Goal: Task Accomplishment & Management: Complete application form

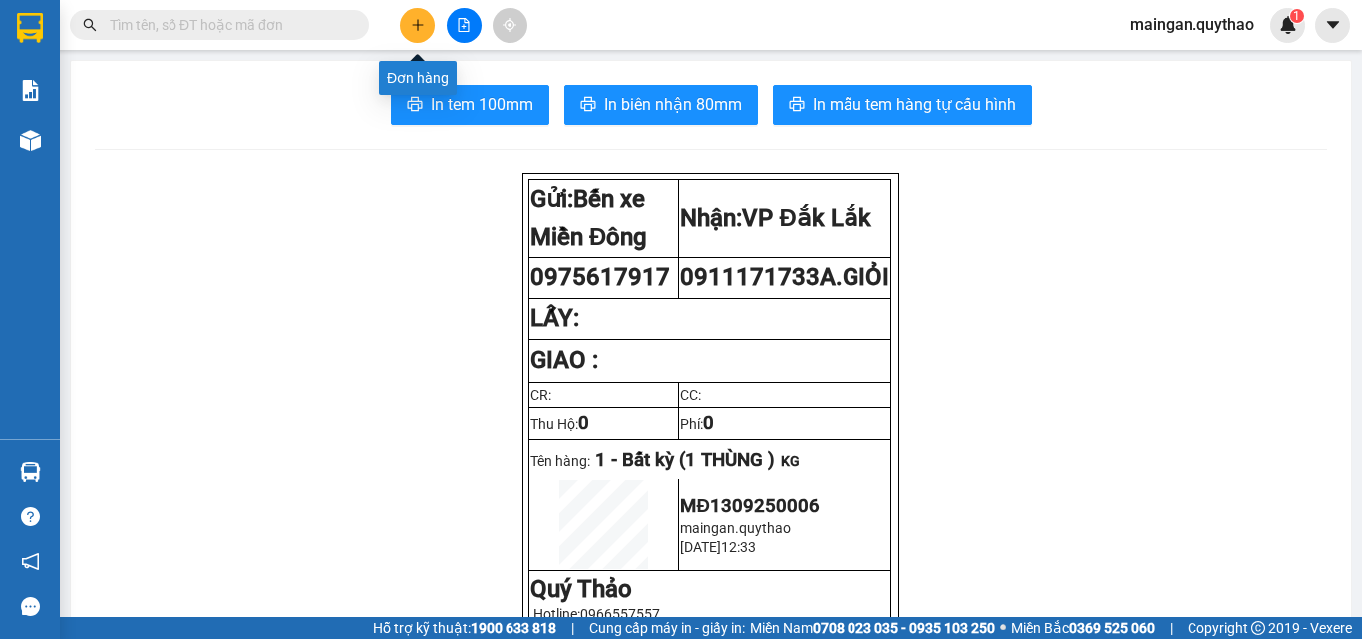
click at [422, 16] on button at bounding box center [417, 25] width 35 height 35
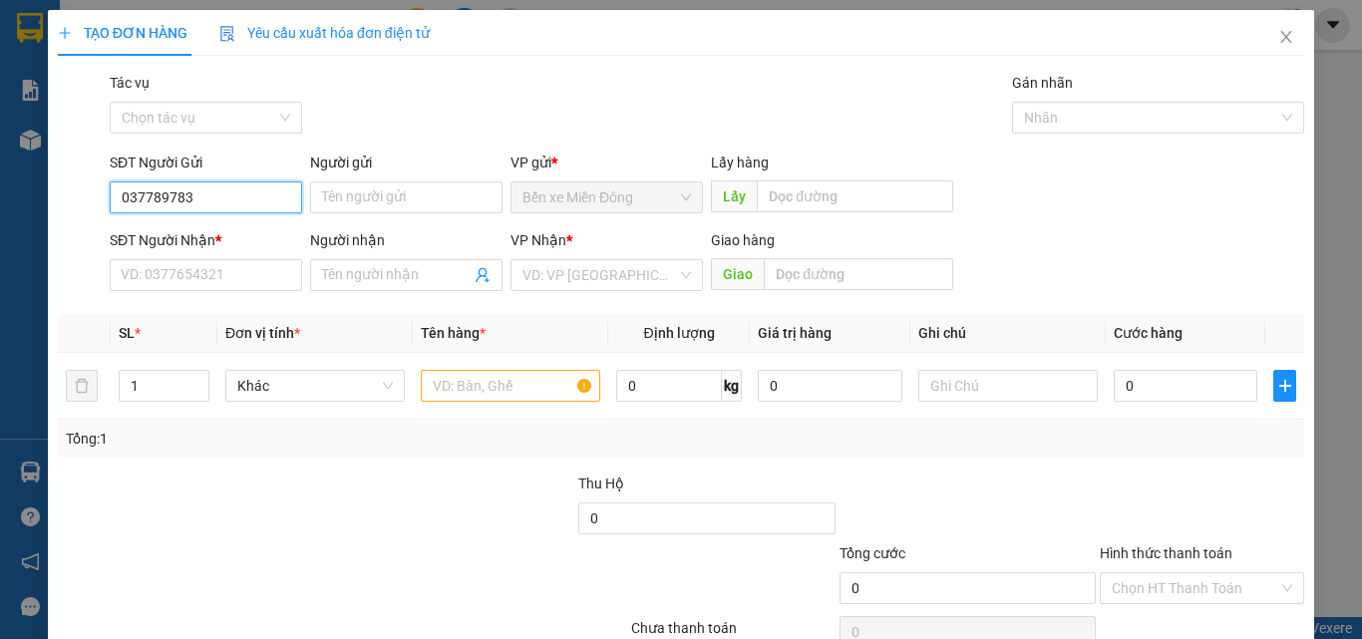
click at [149, 202] on input "037789783" at bounding box center [206, 197] width 192 height 32
click at [174, 203] on input "037789783" at bounding box center [206, 197] width 192 height 32
type input "0377897783"
drag, startPoint x: 176, startPoint y: 238, endPoint x: 176, endPoint y: 268, distance: 29.9
click at [176, 241] on div "SĐT Người Nhận *" at bounding box center [206, 240] width 192 height 22
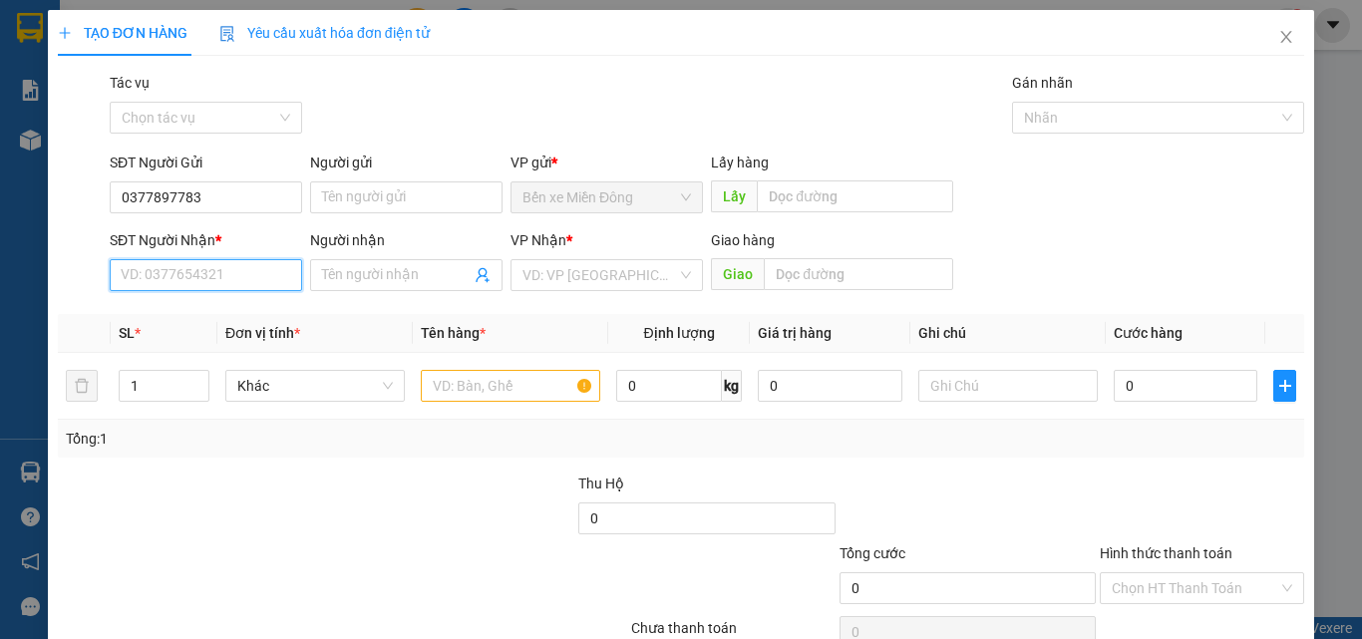
click at [176, 259] on input "SĐT Người Nhận *" at bounding box center [206, 275] width 192 height 32
click at [176, 268] on input "SĐT Người Nhận *" at bounding box center [206, 275] width 192 height 32
click at [208, 319] on div "0901401793" at bounding box center [204, 315] width 167 height 22
type input "0901401793"
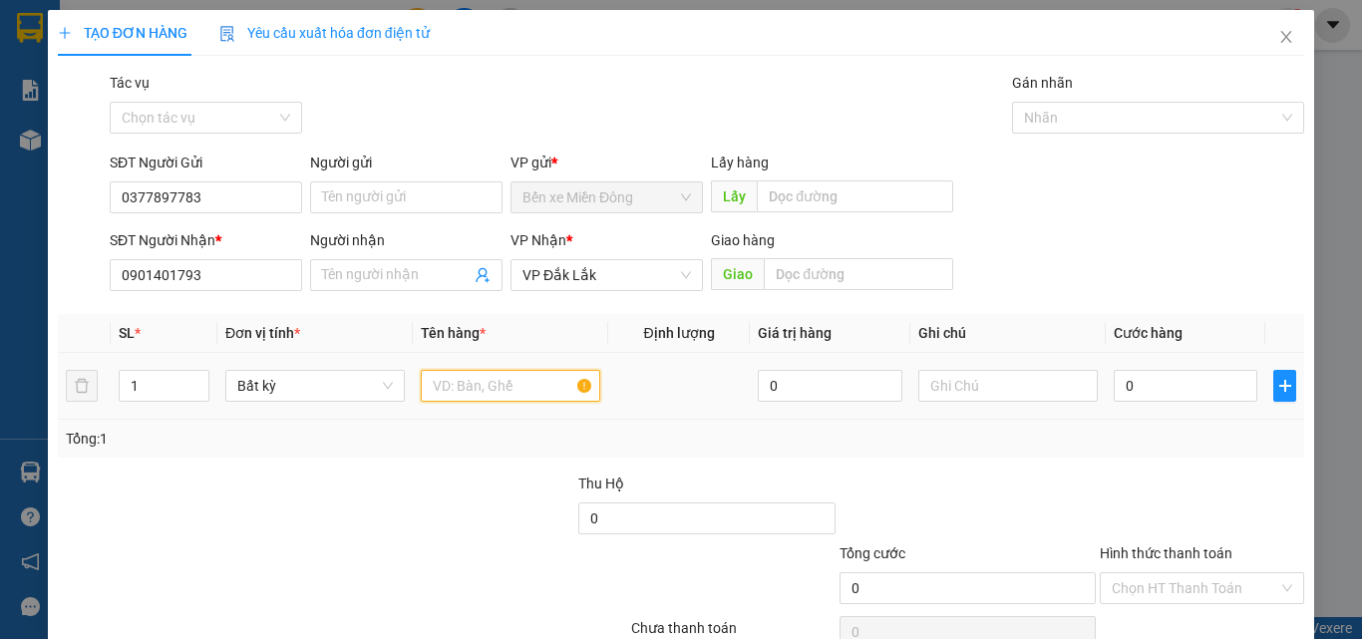
click at [489, 389] on input "text" at bounding box center [510, 386] width 179 height 32
type input "1 THÙNG XỐP + 1 THÙNG"
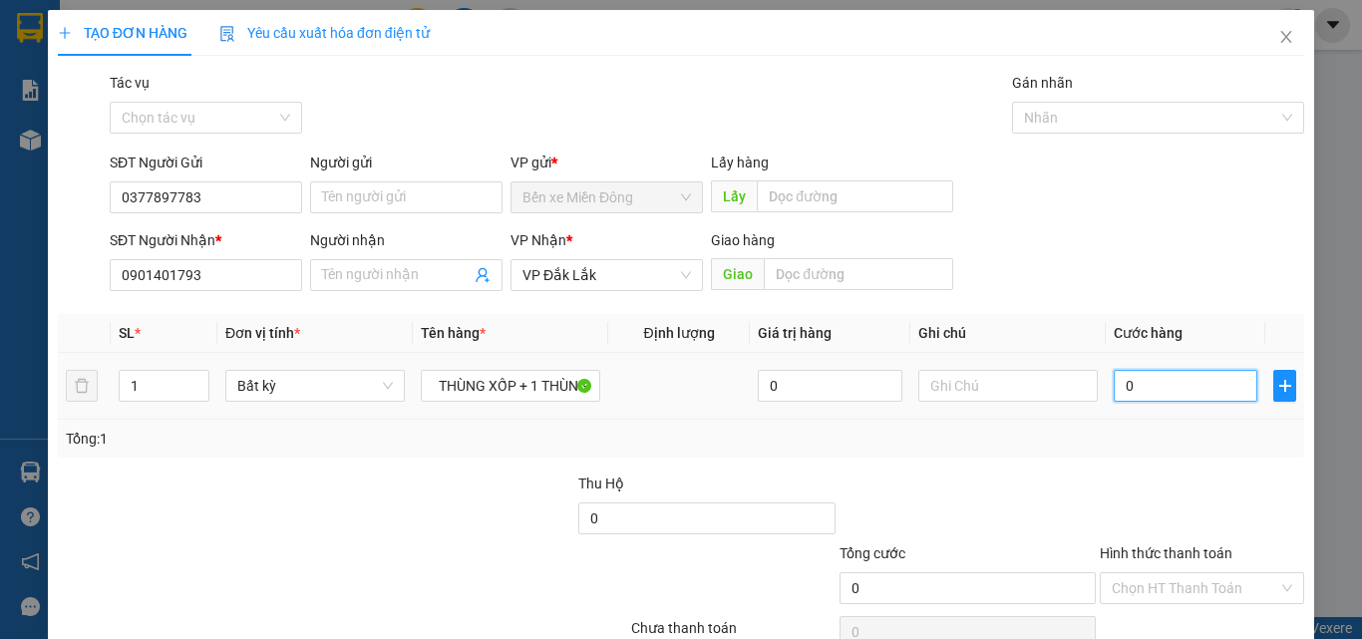
click at [1148, 376] on input "0" at bounding box center [1186, 386] width 144 height 32
type input "01"
type input "1"
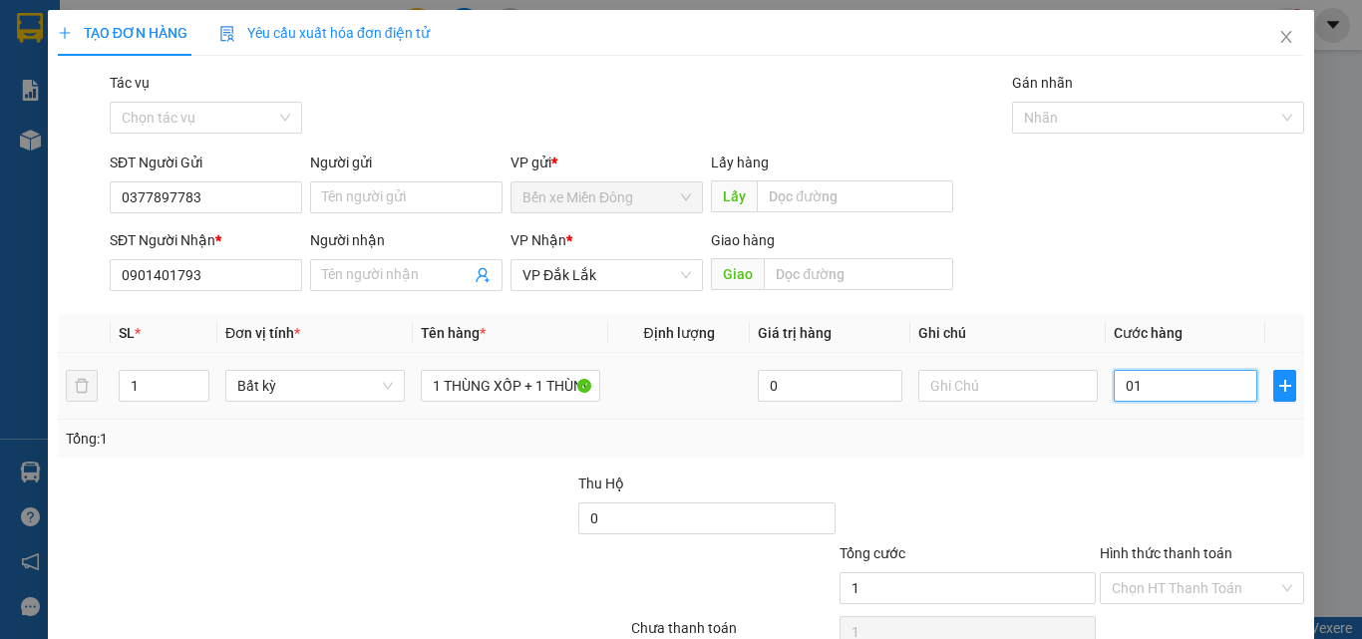
type input "012"
type input "12"
type input "0.120"
type input "120"
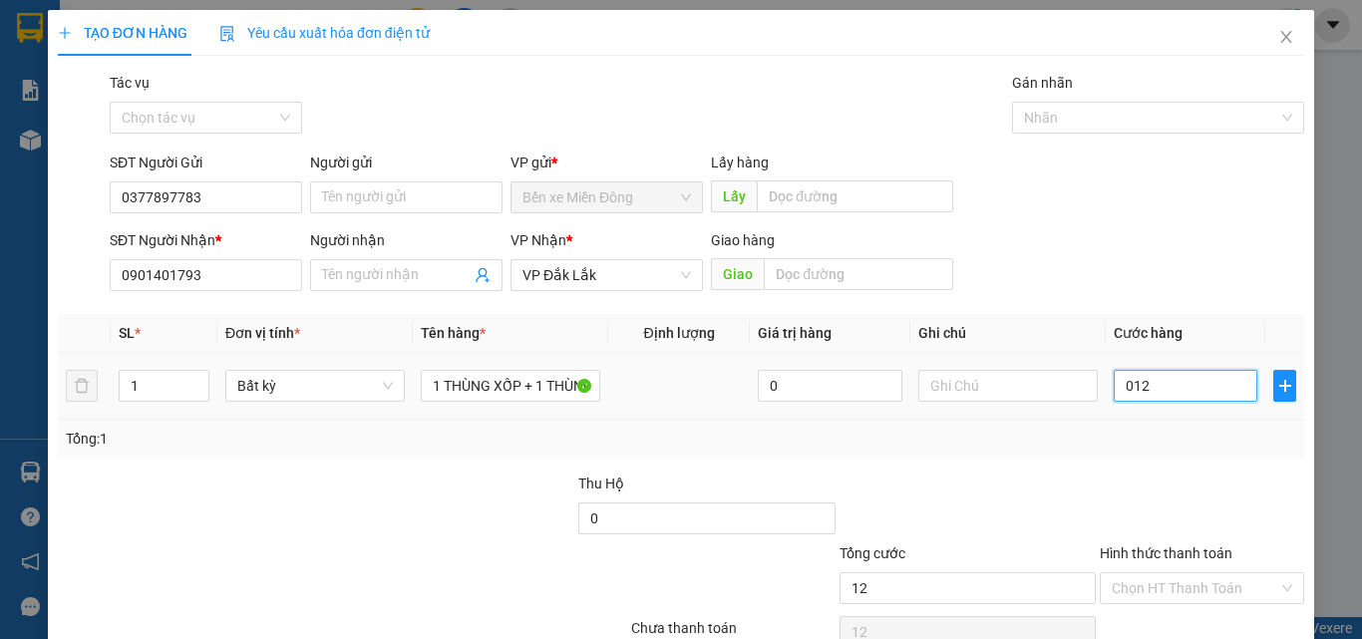
type input "120"
type input "120.000"
click at [1175, 565] on div "Hình thức thanh toán" at bounding box center [1202, 557] width 204 height 30
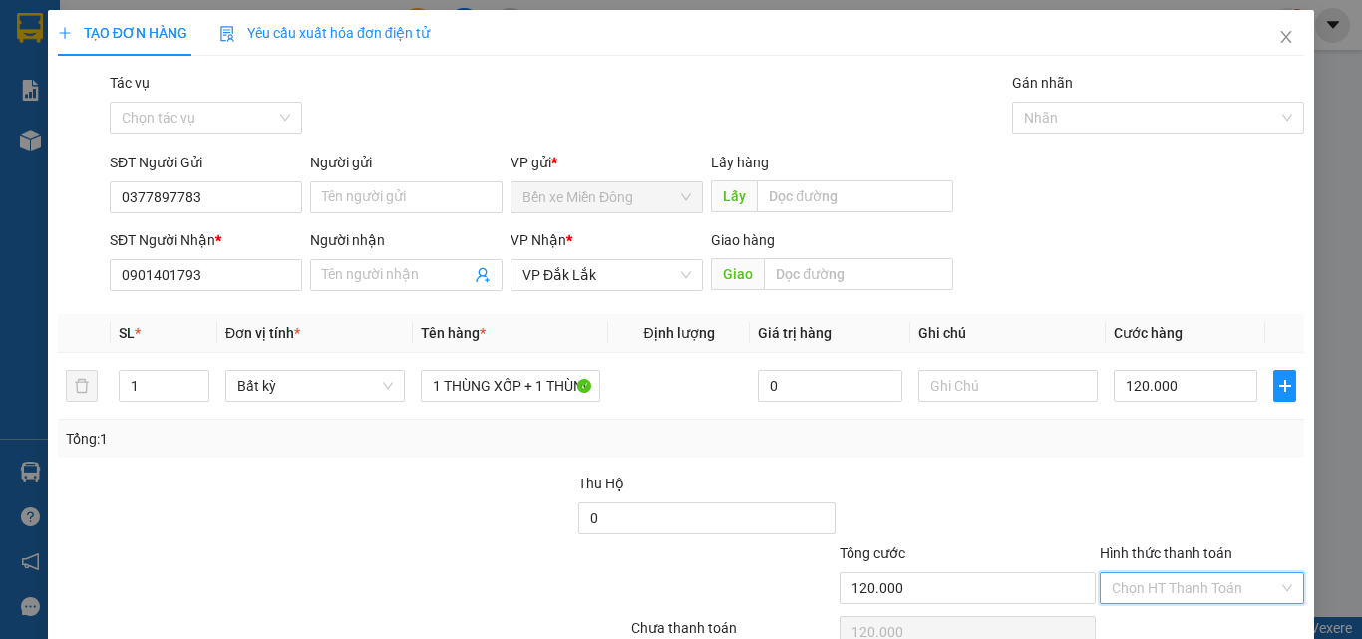
drag, startPoint x: 1169, startPoint y: 593, endPoint x: 1163, endPoint y: 489, distance: 104.9
click at [1170, 585] on input "Hình thức thanh toán" at bounding box center [1195, 588] width 167 height 30
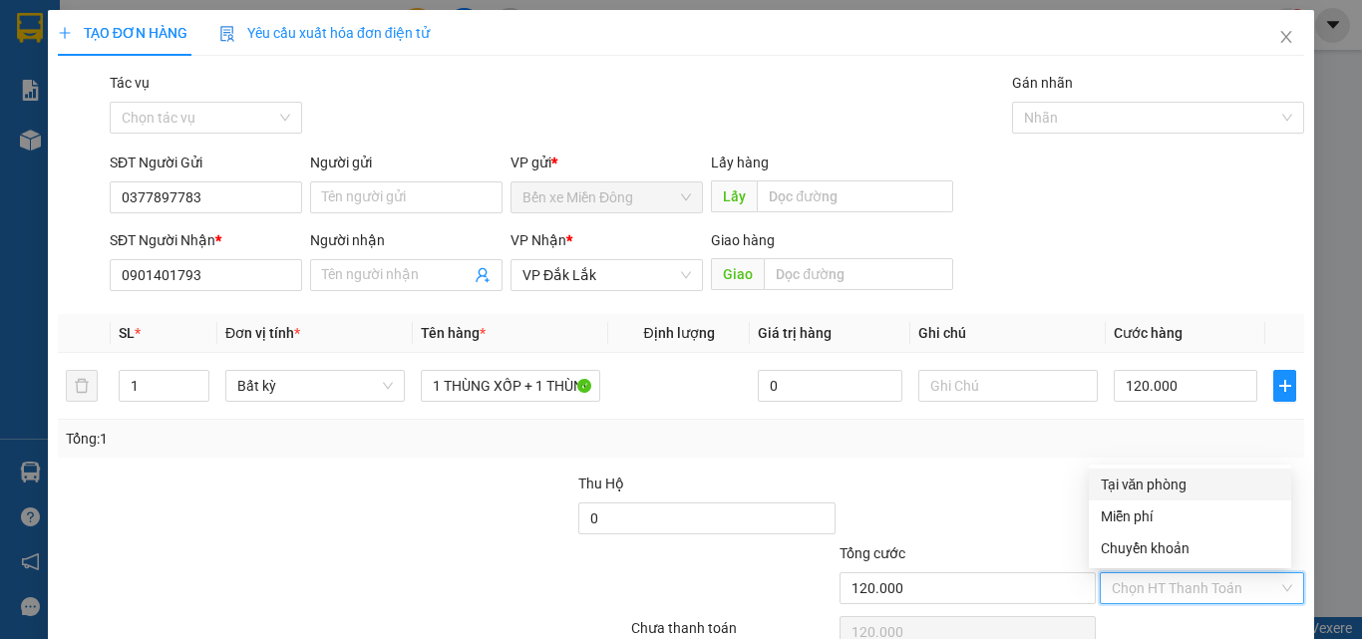
drag, startPoint x: 1163, startPoint y: 489, endPoint x: 1183, endPoint y: 535, distance: 50.9
click at [1160, 490] on div "Tại văn phòng" at bounding box center [1190, 485] width 178 height 22
type input "0"
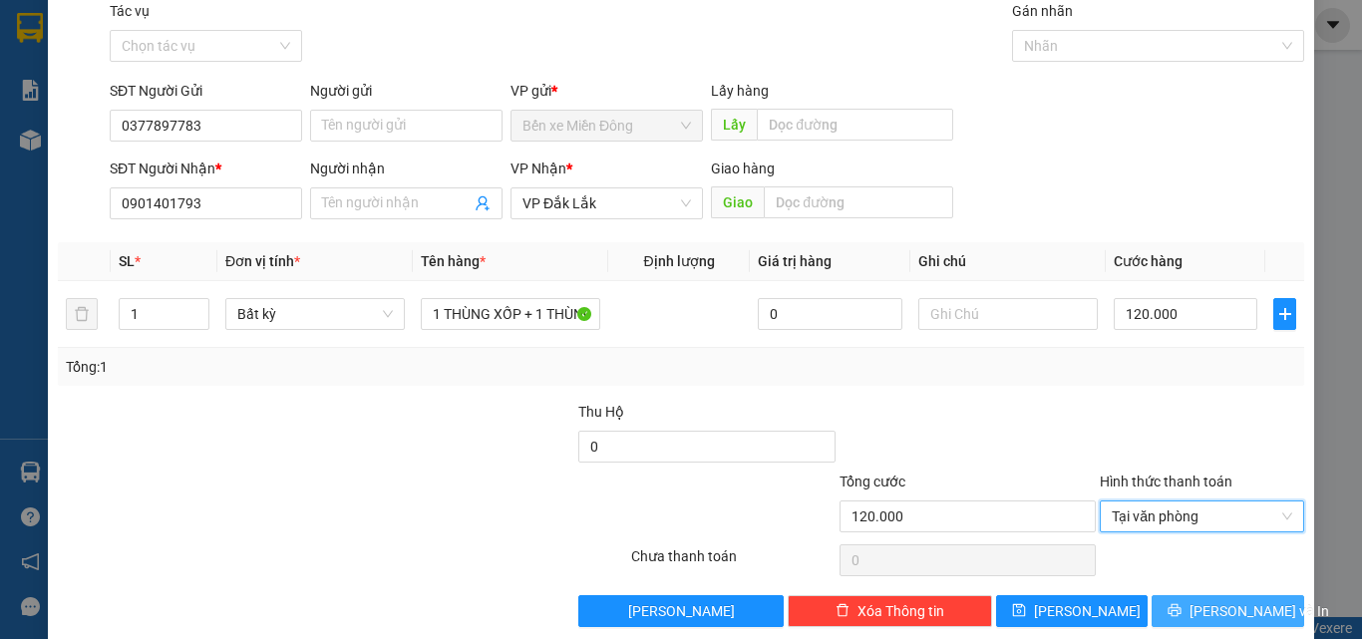
scroll to position [99, 0]
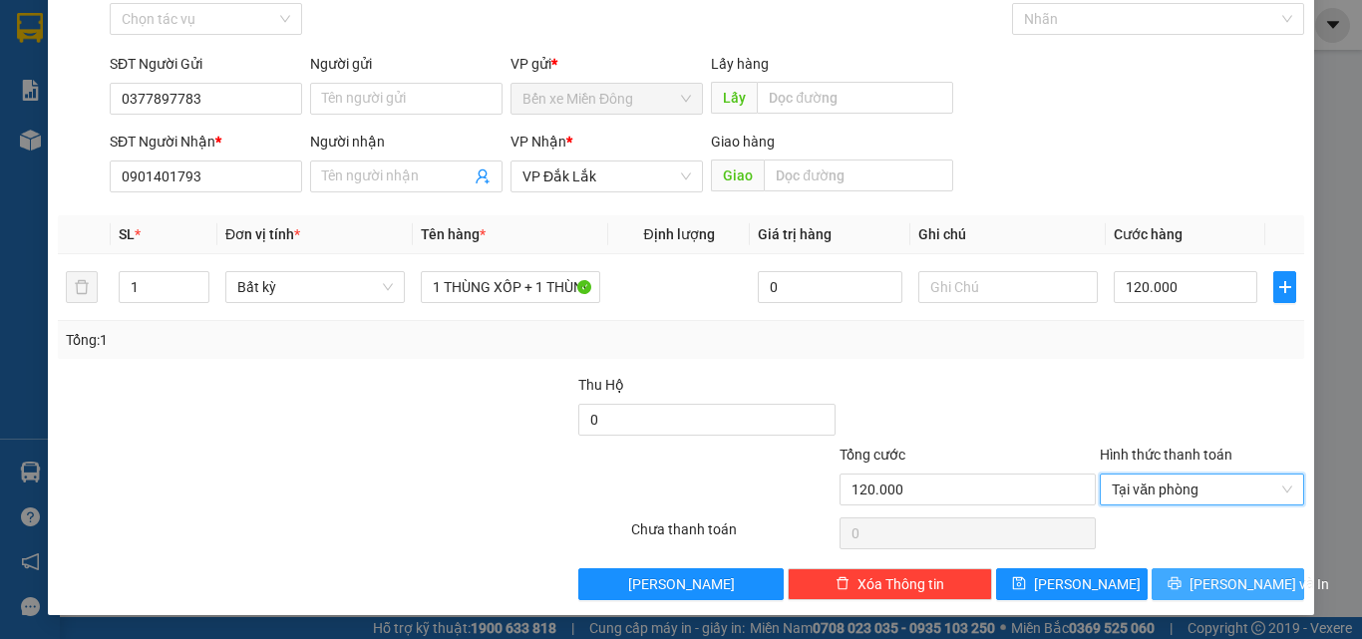
click at [1204, 580] on span "[PERSON_NAME] và In" at bounding box center [1260, 584] width 140 height 22
click at [1206, 580] on span "[PERSON_NAME] và In" at bounding box center [1260, 584] width 140 height 22
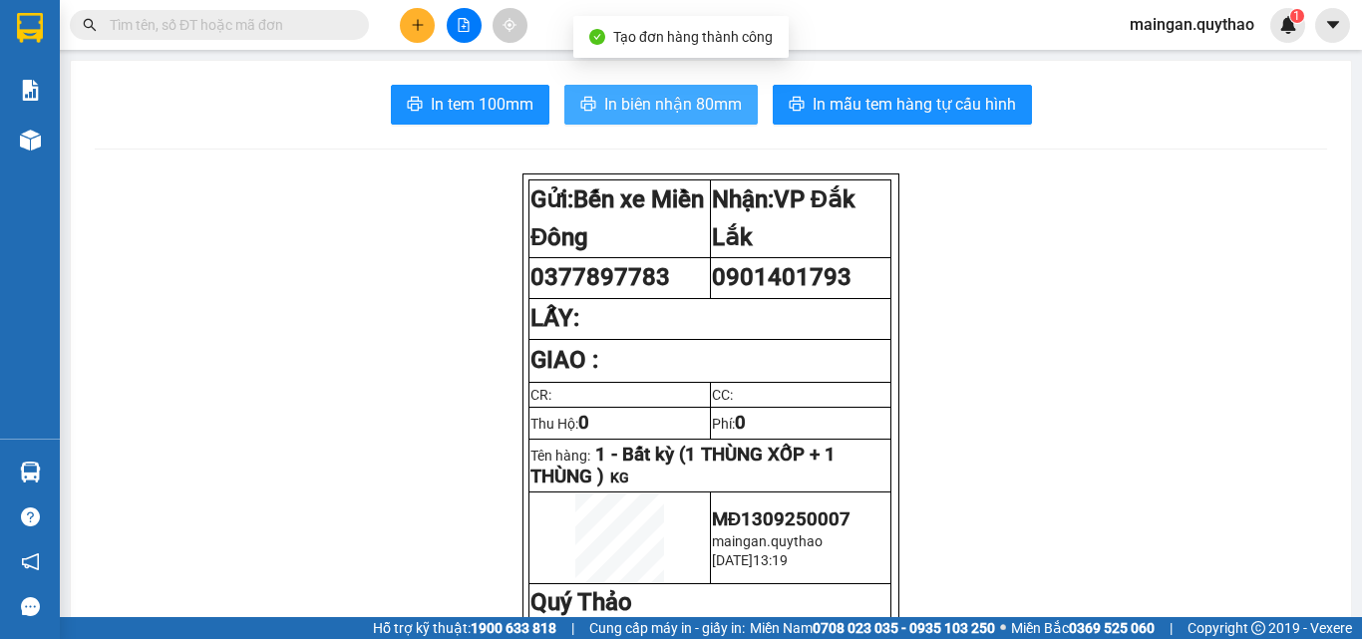
click at [711, 100] on span "In biên nhận 80mm" at bounding box center [673, 104] width 138 height 25
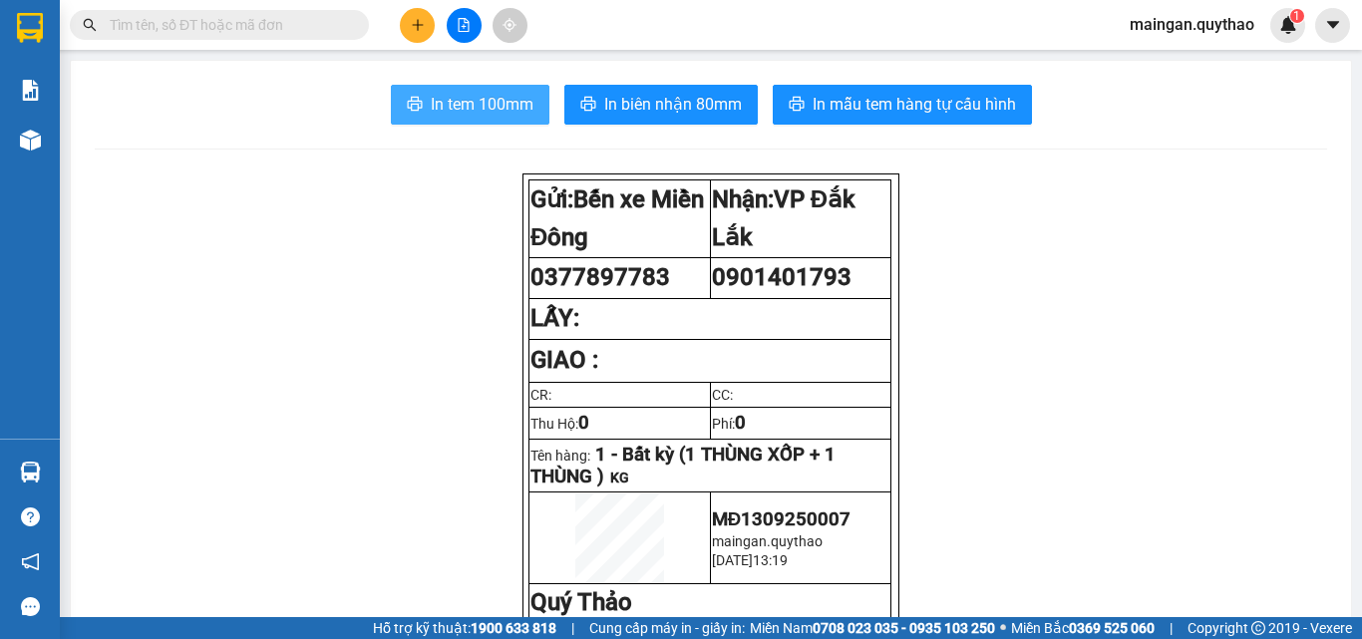
click at [531, 97] on button "In tem 100mm" at bounding box center [470, 105] width 159 height 40
